Goal: Task Accomplishment & Management: Use online tool/utility

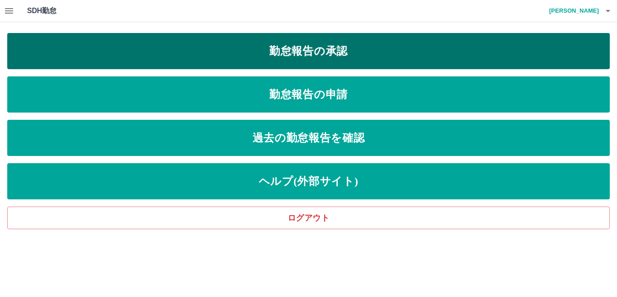
click at [331, 53] on link "勤怠報告の承認" at bounding box center [308, 51] width 603 height 36
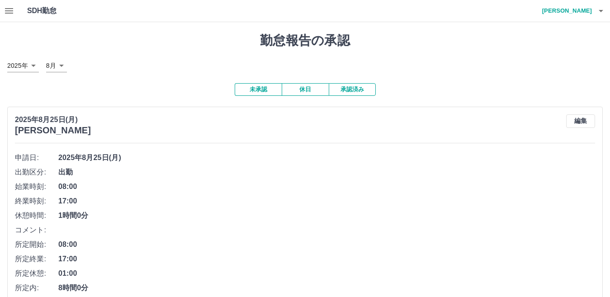
click at [8, 15] on icon "button" at bounding box center [9, 10] width 11 height 11
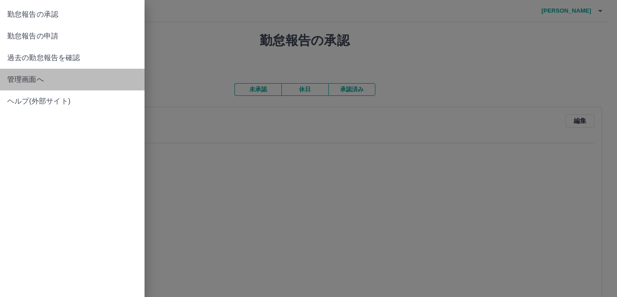
click at [59, 84] on span "管理画面へ" at bounding box center [72, 79] width 130 height 11
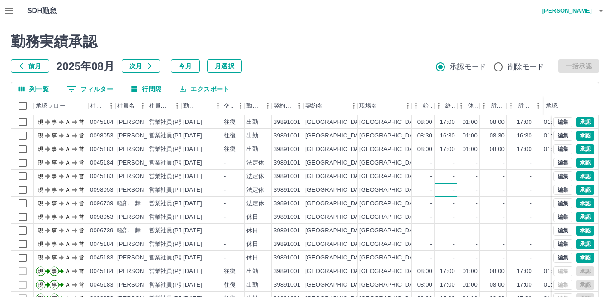
click at [442, 192] on div "-" at bounding box center [445, 190] width 23 height 14
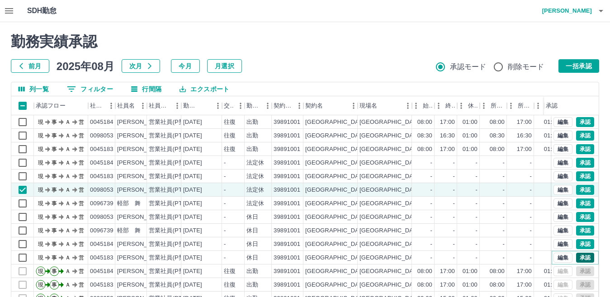
click at [582, 256] on button "承認" at bounding box center [585, 258] width 18 height 10
click at [11, 10] on icon "button" at bounding box center [9, 10] width 8 height 5
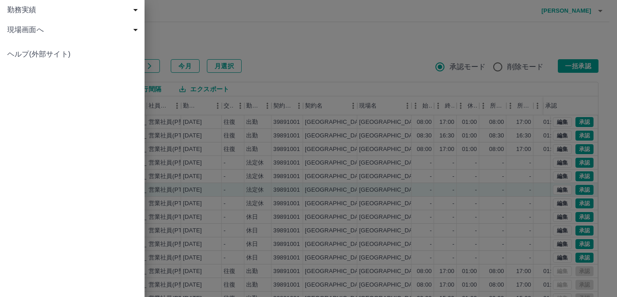
click at [250, 10] on div at bounding box center [308, 148] width 617 height 297
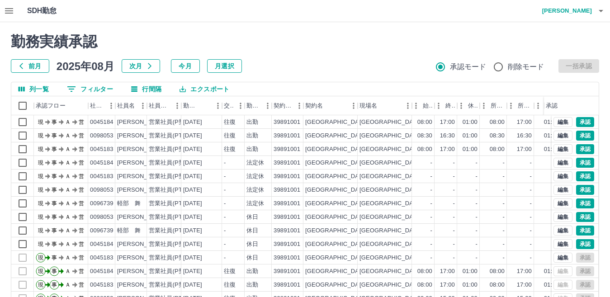
click at [583, 63] on div "前月 2025年08月 次月 今月 月選択 承認モード 削除モード 一括承認" at bounding box center [305, 66] width 588 height 14
click at [580, 64] on div "前月 2025年08月 次月 今月 月選択 承認モード 削除モード 一括承認" at bounding box center [305, 66] width 588 height 14
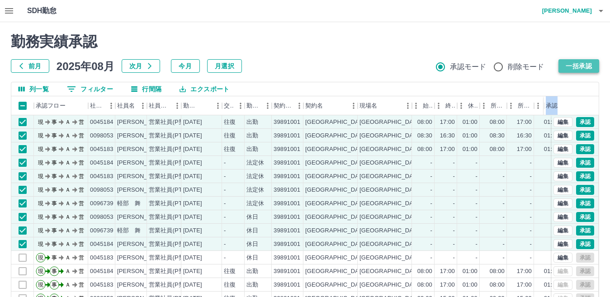
click at [576, 64] on button "一括承認" at bounding box center [578, 66] width 41 height 14
